Goal: Task Accomplishment & Management: Manage account settings

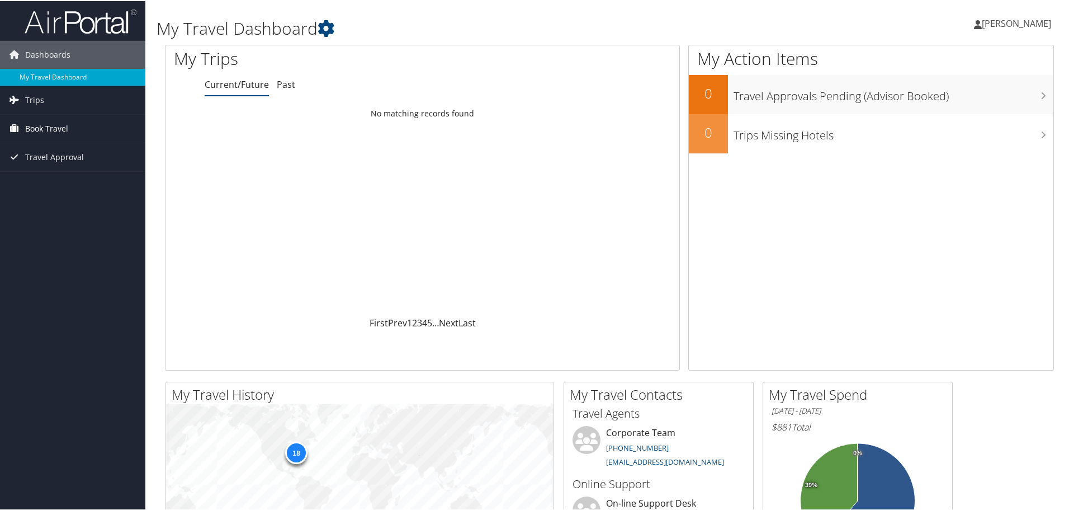
click at [29, 133] on span "Book Travel" at bounding box center [46, 128] width 43 height 28
click at [41, 182] on link "Book/Manage Online Trips" at bounding box center [72, 183] width 145 height 17
click at [55, 105] on link "Trips" at bounding box center [72, 99] width 145 height 28
click at [54, 124] on link "Current/Future Trips" at bounding box center [72, 121] width 145 height 17
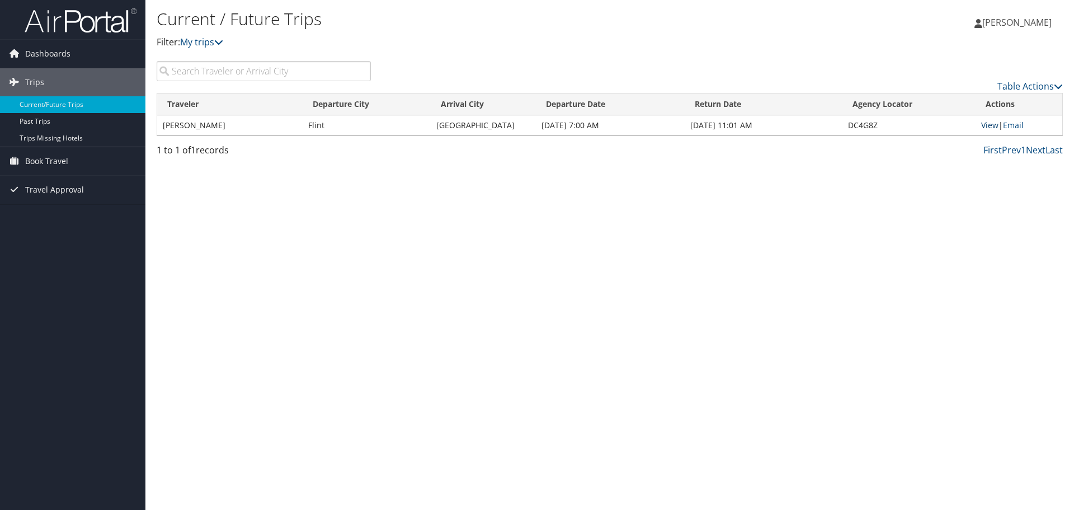
click at [989, 126] on link "View" at bounding box center [989, 125] width 17 height 11
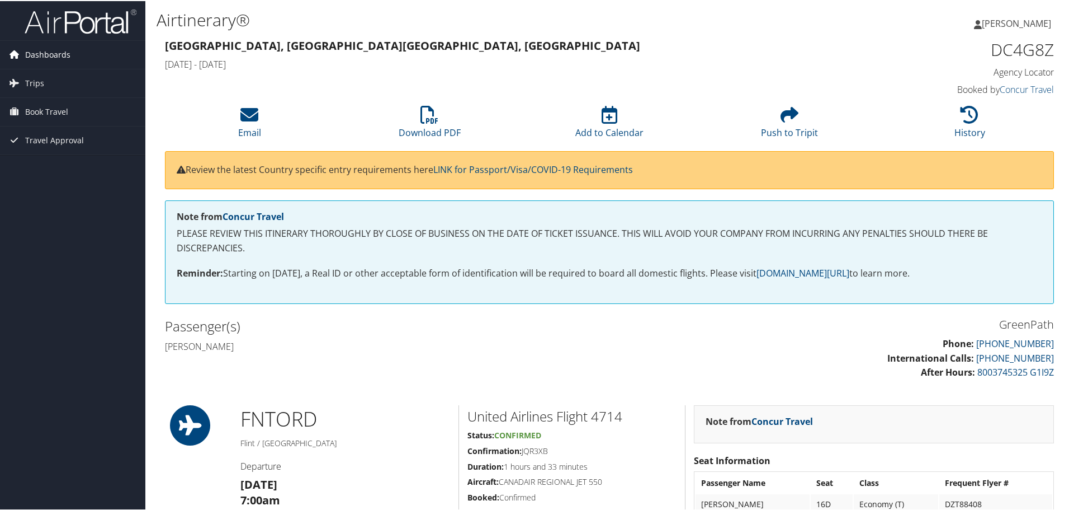
click at [48, 54] on span "Dashboards" at bounding box center [47, 54] width 45 height 28
click at [31, 97] on span "Trips" at bounding box center [34, 99] width 19 height 28
click at [32, 176] on span "Book Travel" at bounding box center [46, 178] width 43 height 28
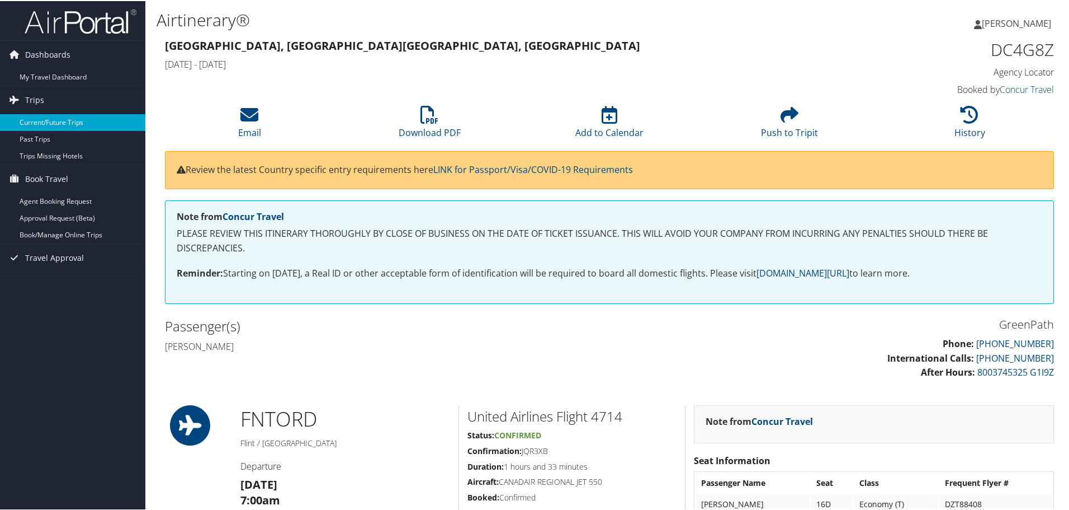
click at [47, 118] on link "Current/Future Trips" at bounding box center [72, 121] width 145 height 17
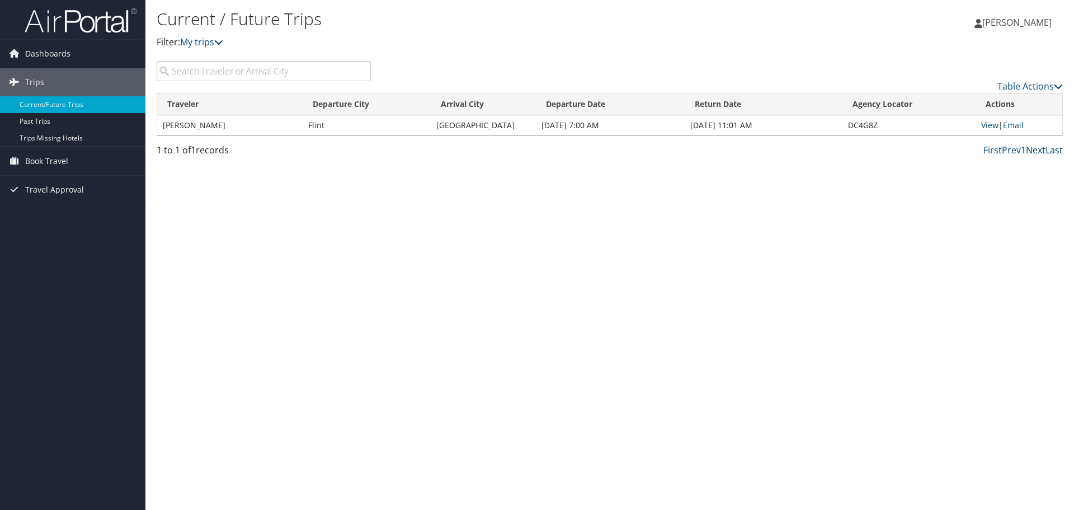
click at [1036, 149] on link "Next" at bounding box center [1036, 150] width 20 height 12
click at [209, 44] on link "My trips" at bounding box center [201, 42] width 43 height 12
click at [223, 42] on icon at bounding box center [218, 41] width 9 height 9
click at [989, 128] on link "View" at bounding box center [989, 125] width 17 height 11
click at [29, 163] on span "Book Travel" at bounding box center [46, 161] width 43 height 28
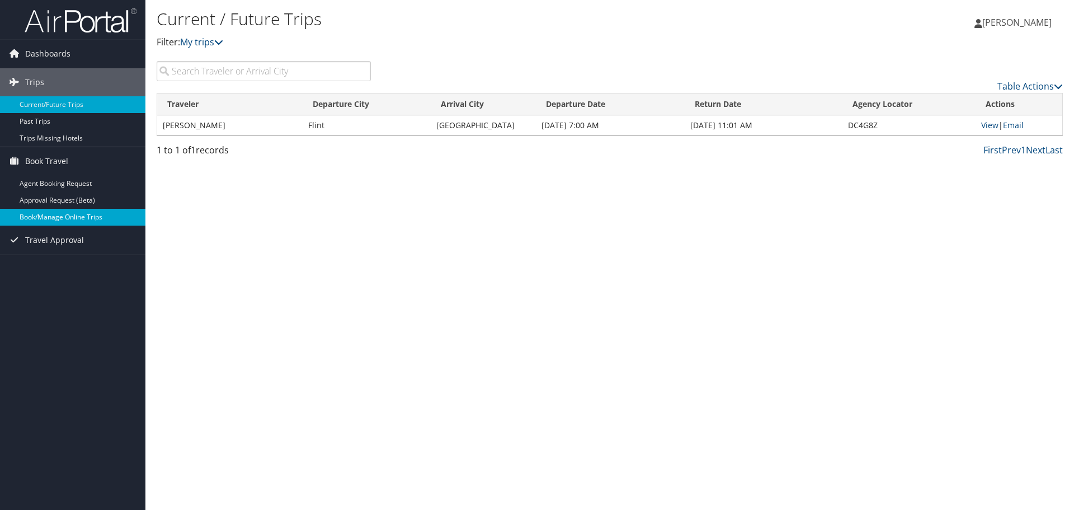
click at [32, 216] on link "Book/Manage Online Trips" at bounding box center [72, 217] width 145 height 17
click at [40, 219] on link "Book/Manage Online Trips" at bounding box center [72, 217] width 145 height 17
